Goal: Transaction & Acquisition: Book appointment/travel/reservation

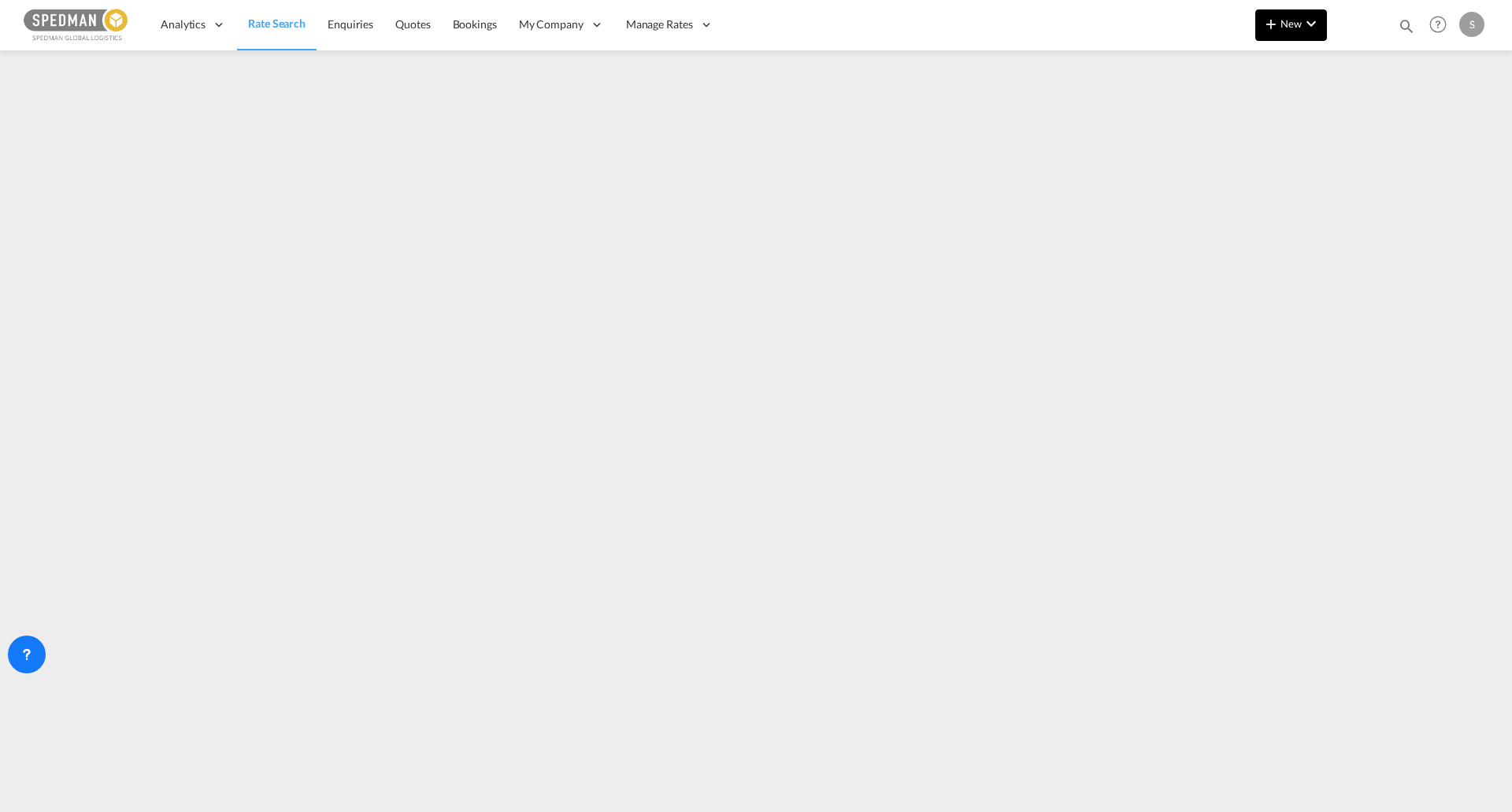
click at [1318, 16] on md-icon "icon-chevron-down" at bounding box center [1310, 23] width 19 height 19
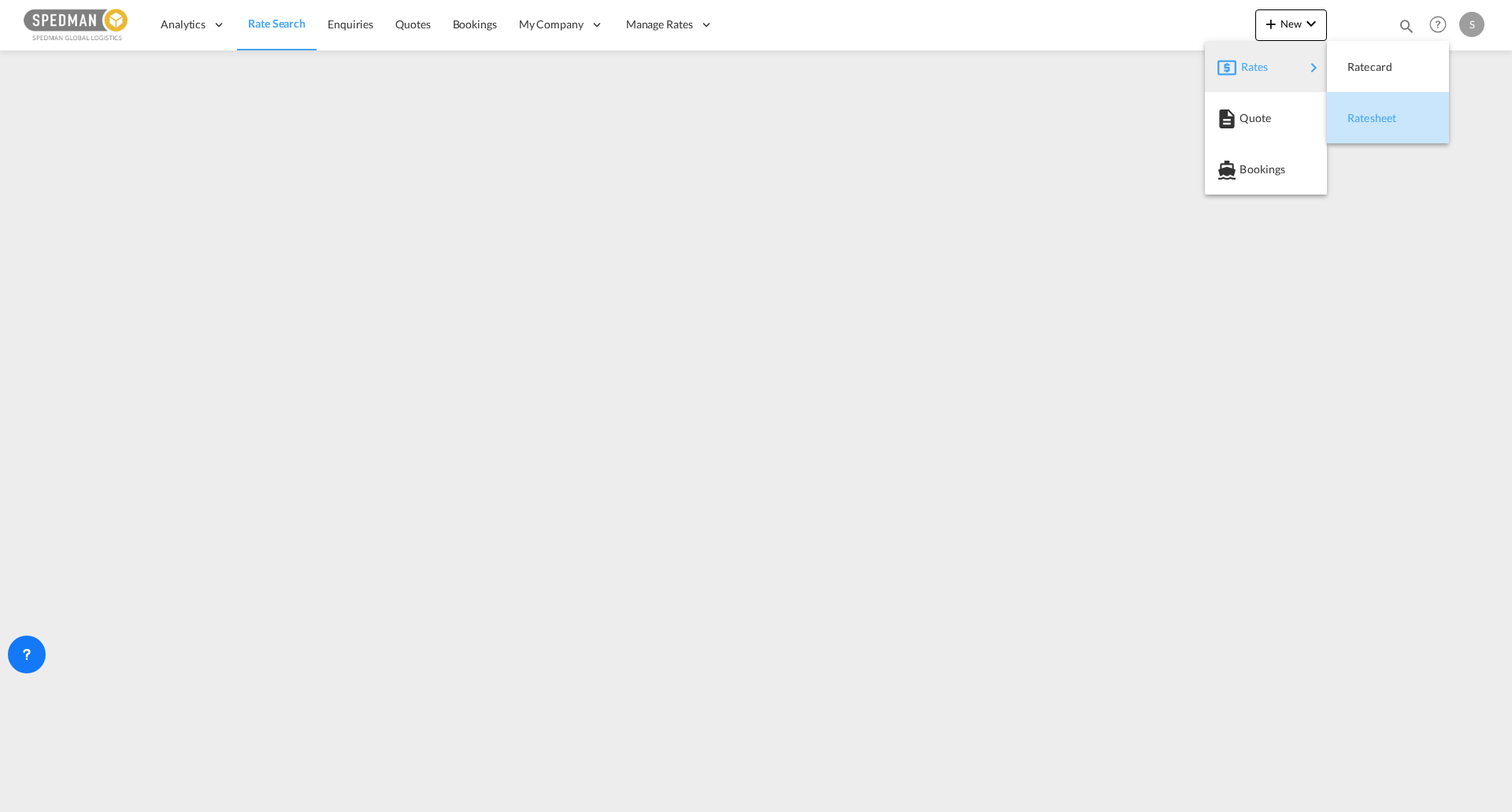
click at [1364, 119] on span "Ratesheet" at bounding box center [1355, 118] width 17 height 31
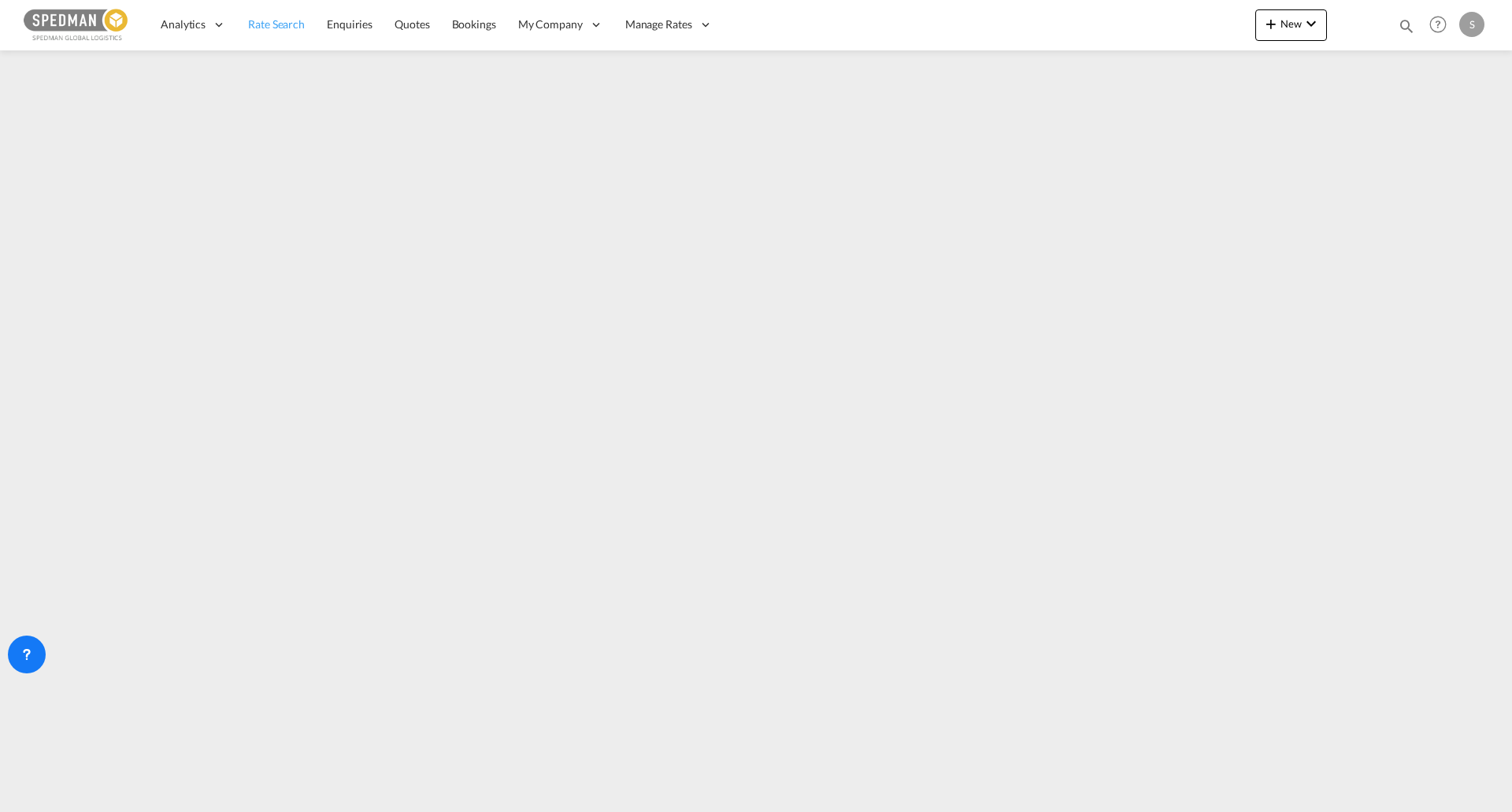
click at [271, 25] on span "Rate Search" at bounding box center [276, 24] width 57 height 13
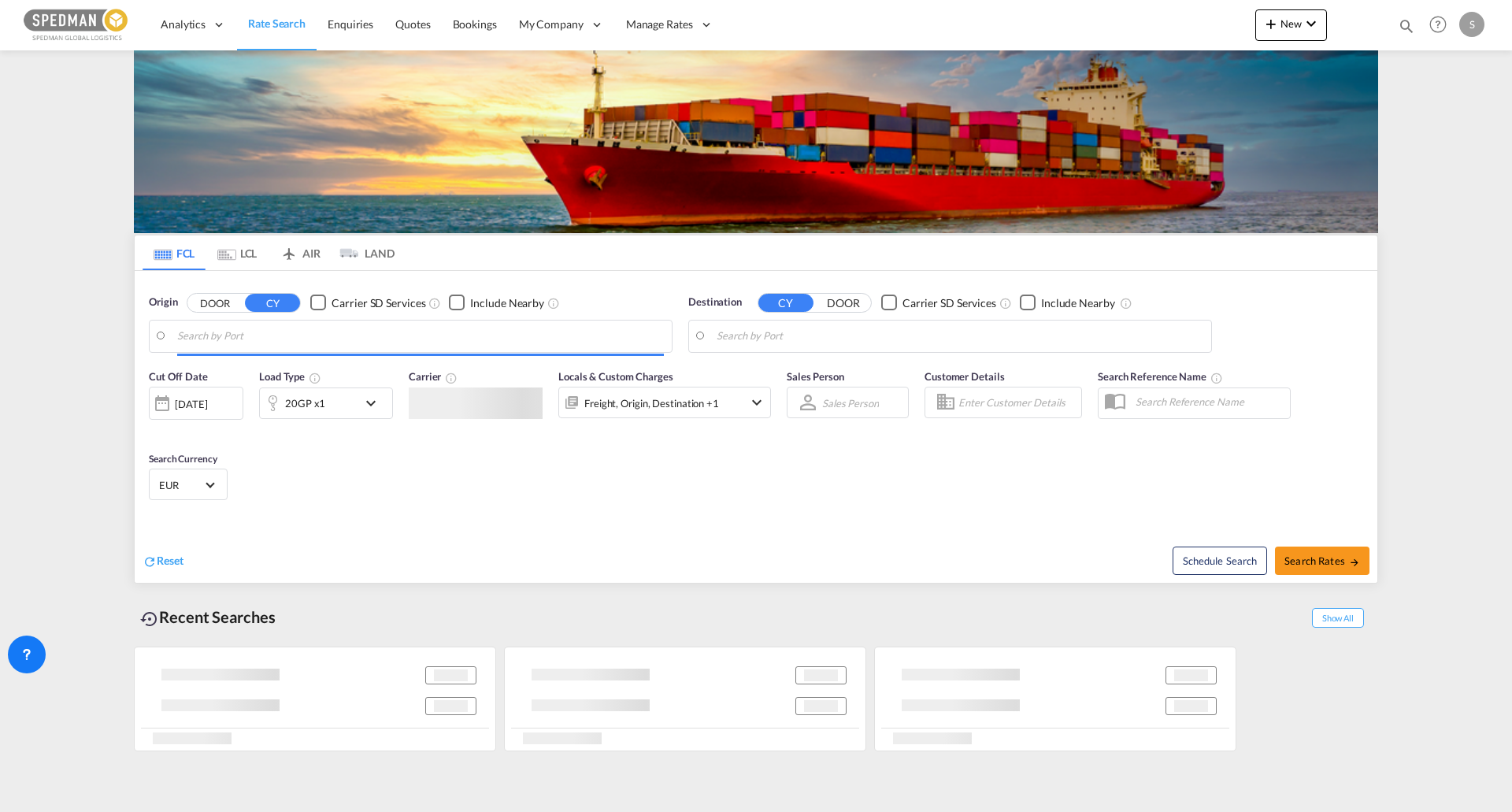
type input "[GEOGRAPHIC_DATA], DKFRC"
type input "Caucedo, DOCAU"
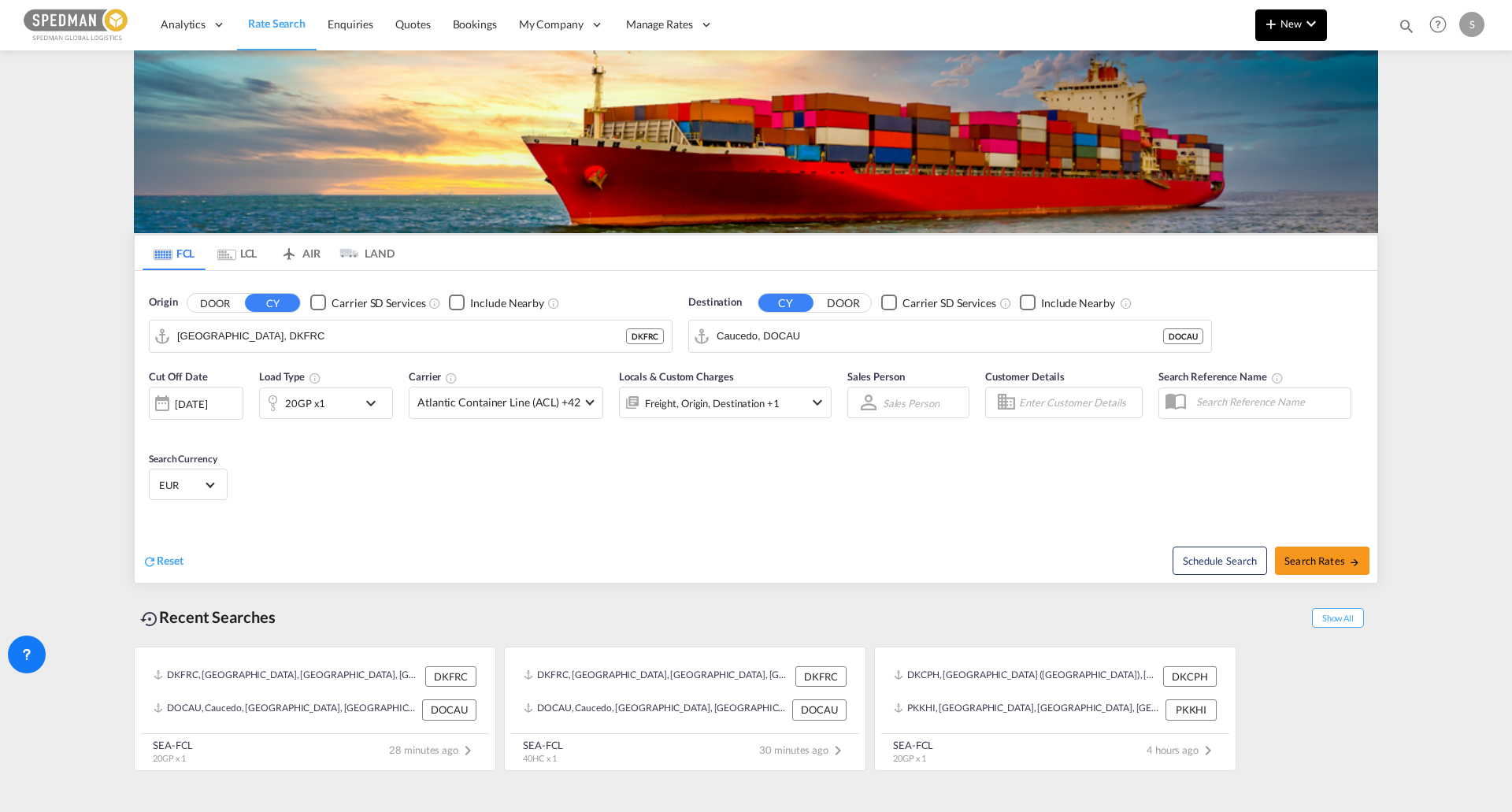
click at [1287, 25] on span "New" at bounding box center [1291, 23] width 59 height 12
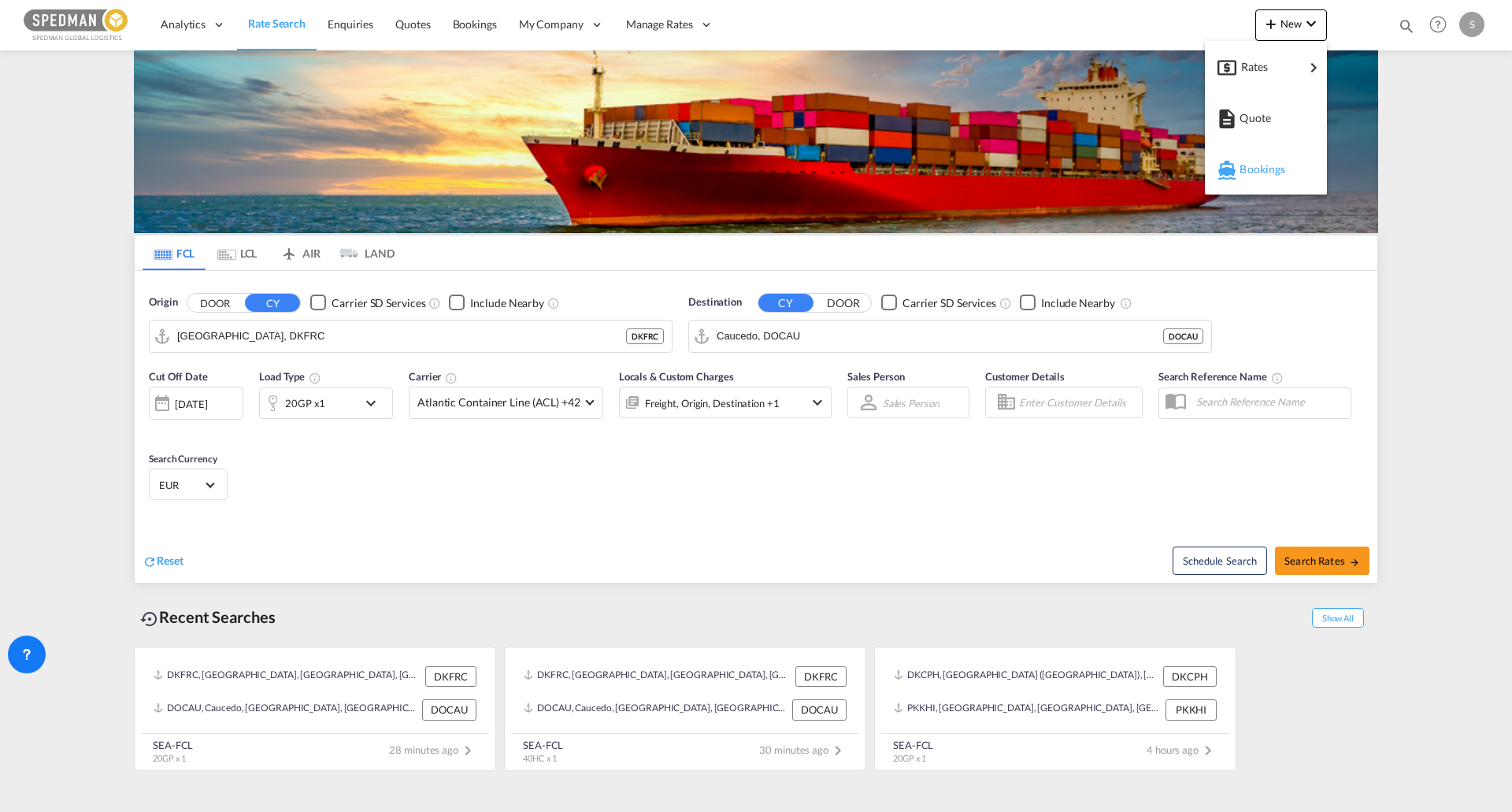
click at [1279, 181] on div "Bookings" at bounding box center [1268, 170] width 58 height 39
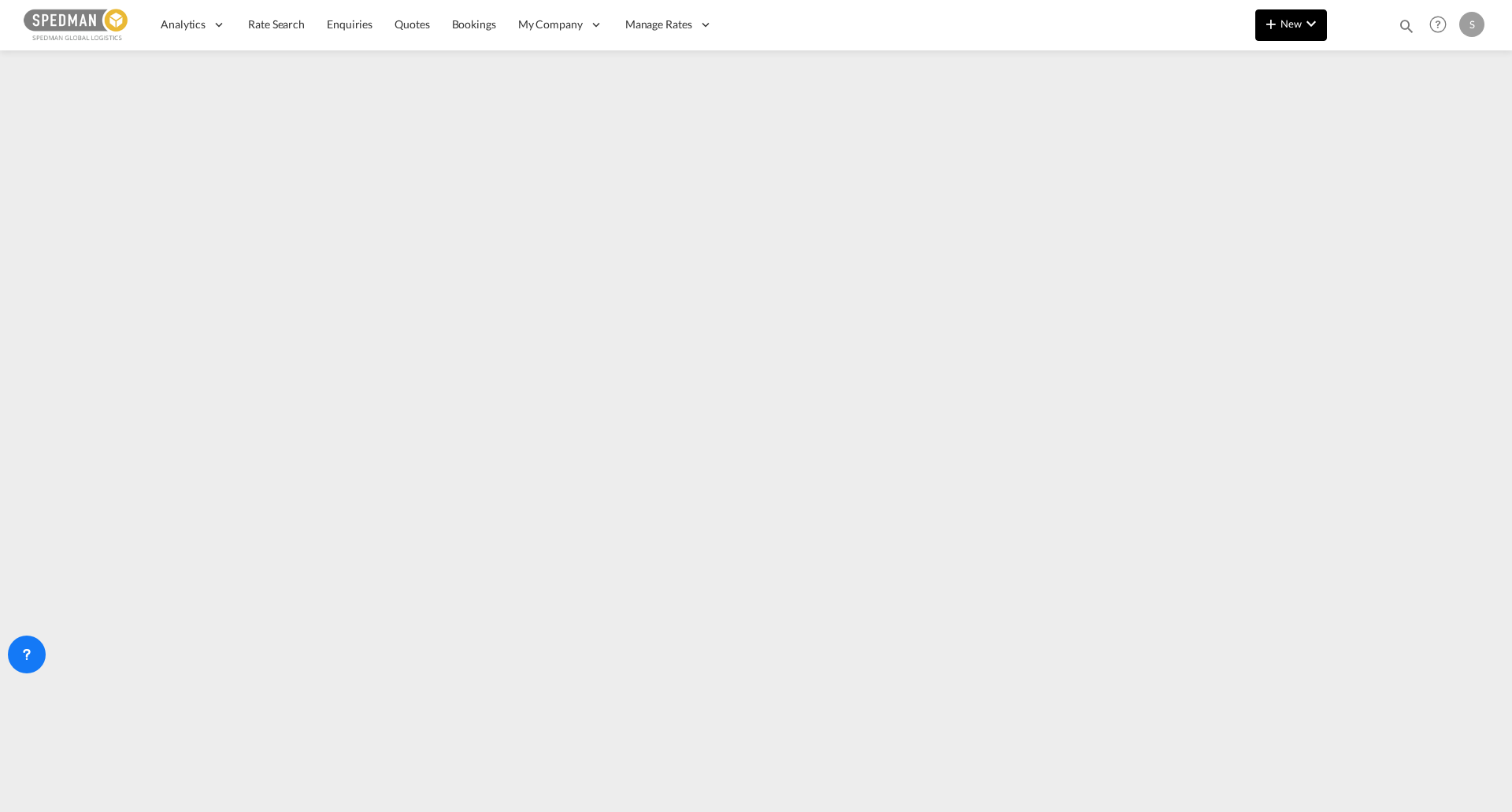
click at [1313, 26] on md-icon "icon-chevron-down" at bounding box center [1310, 23] width 19 height 19
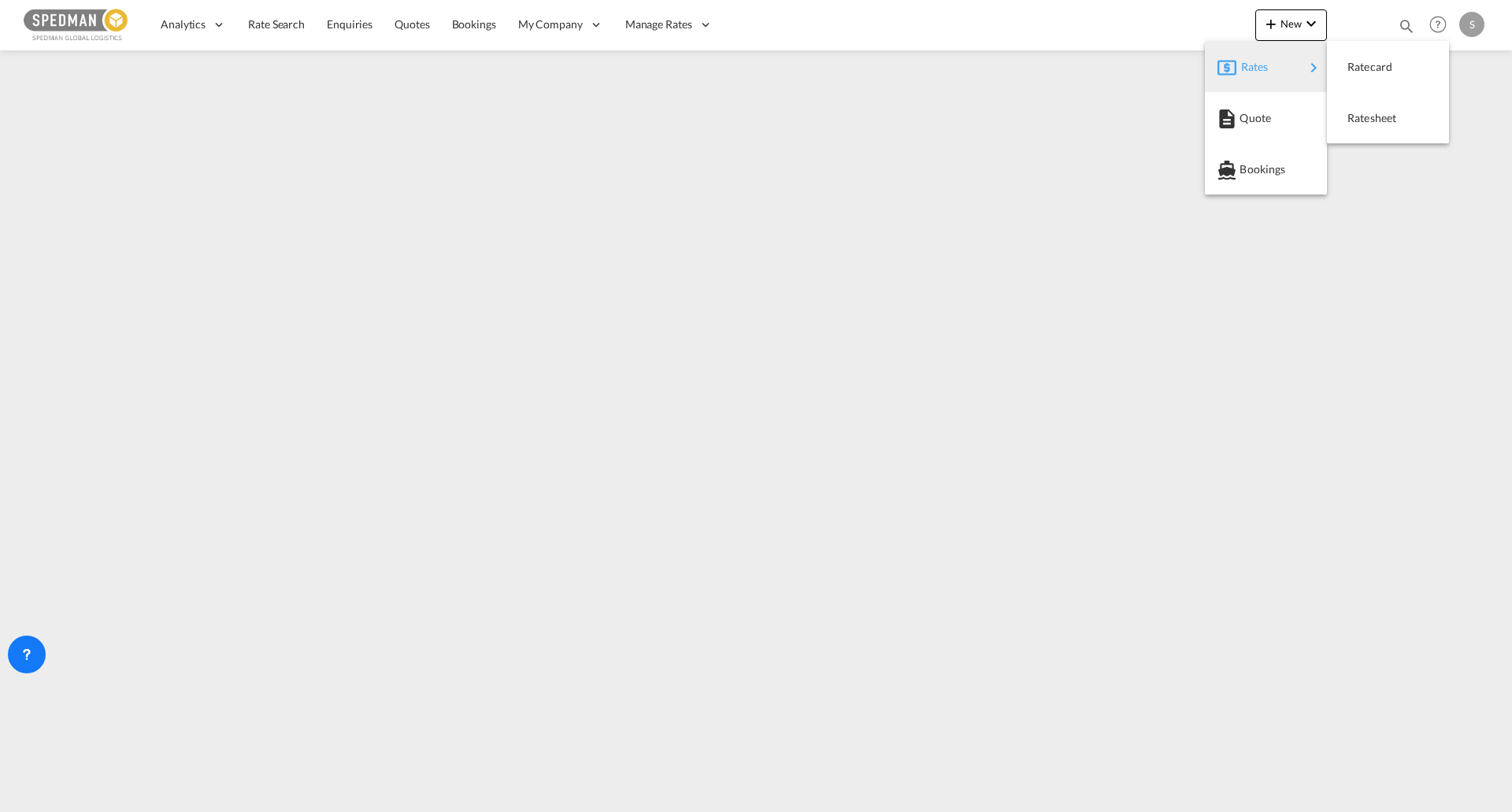
click at [1260, 65] on span "Rates" at bounding box center [1250, 66] width 19 height 31
click at [1364, 116] on span "Ratesheet" at bounding box center [1355, 118] width 17 height 31
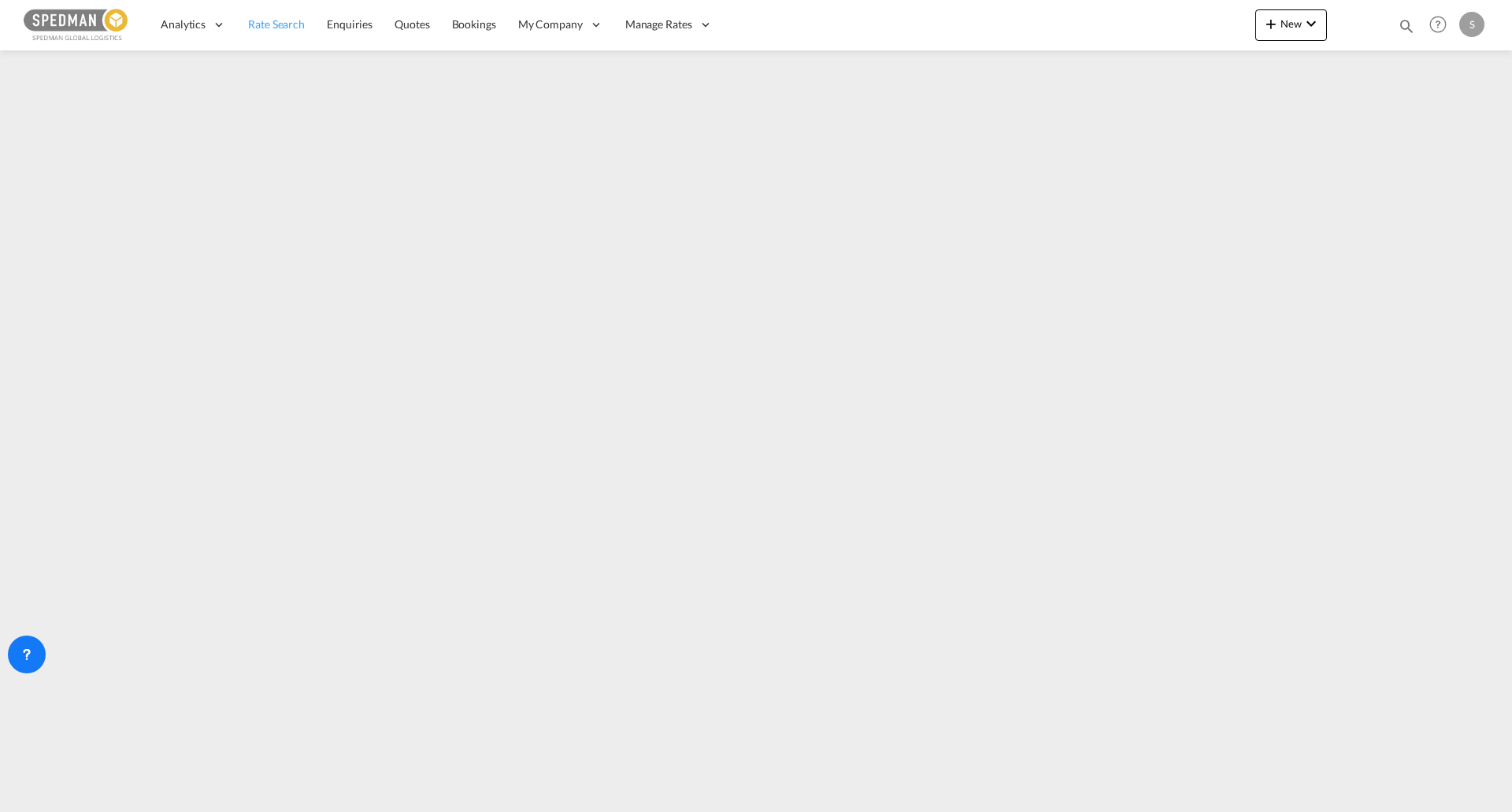
click at [271, 19] on span "Rate Search" at bounding box center [276, 24] width 57 height 13
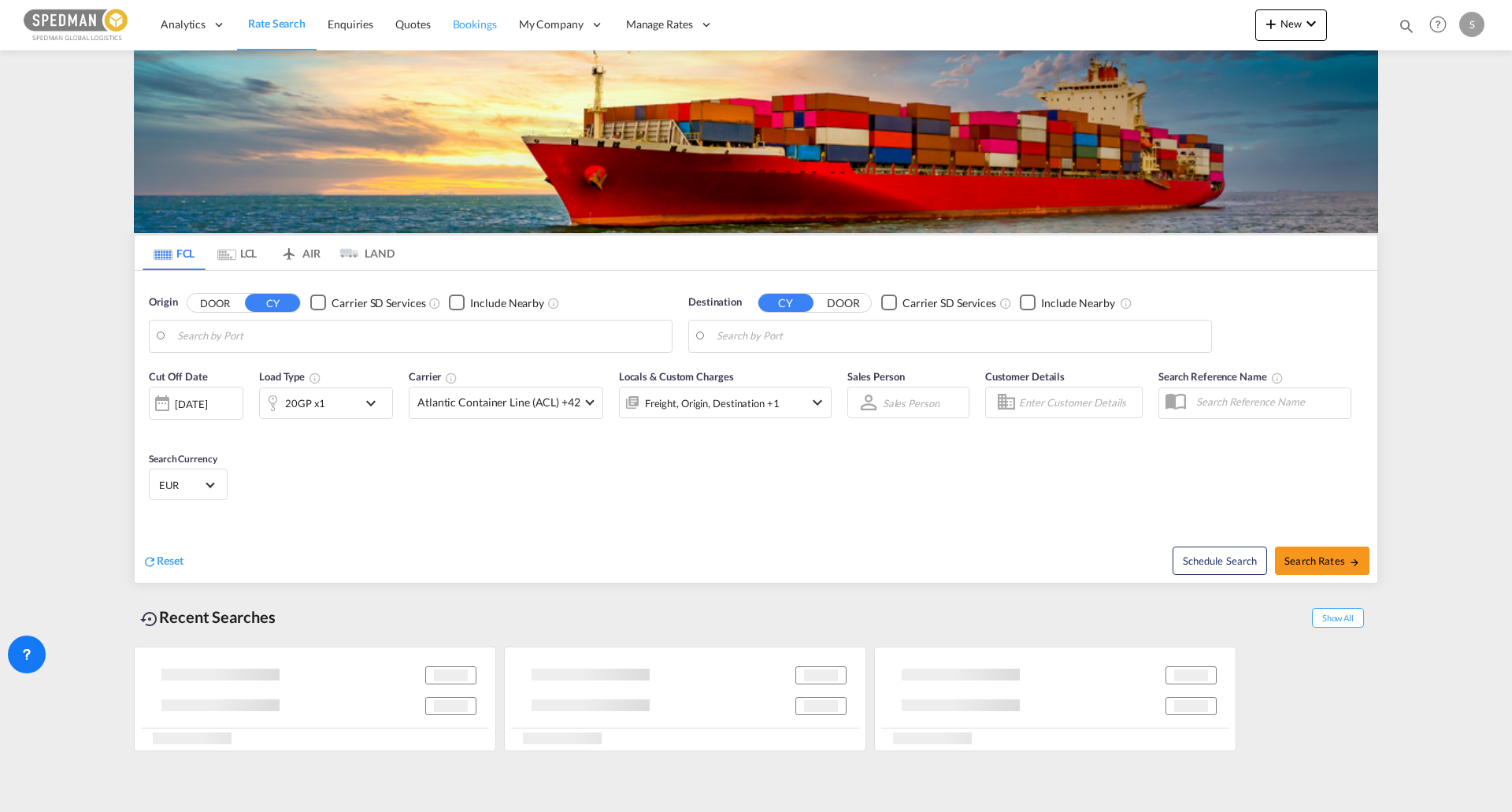
type input "[GEOGRAPHIC_DATA], DKFRC"
type input "Caucedo, DOCAU"
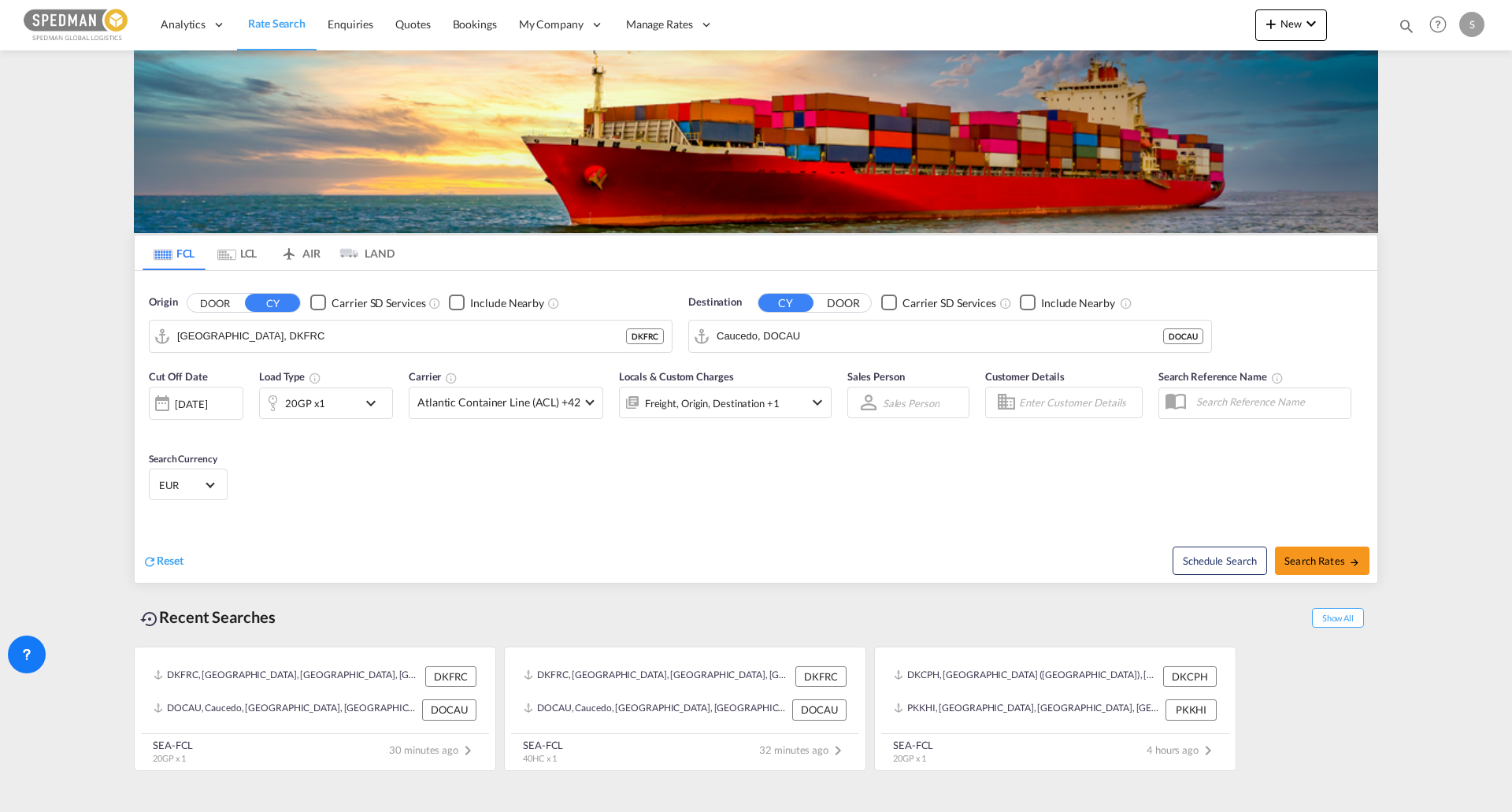
click at [1363, 413] on div "Cut Off Date [DATE] [DATE] Load Type 20GP x1 Carrier Atlantic Container Line (A…" at bounding box center [756, 437] width 1242 height 153
